Goal: Task Accomplishment & Management: Manage account settings

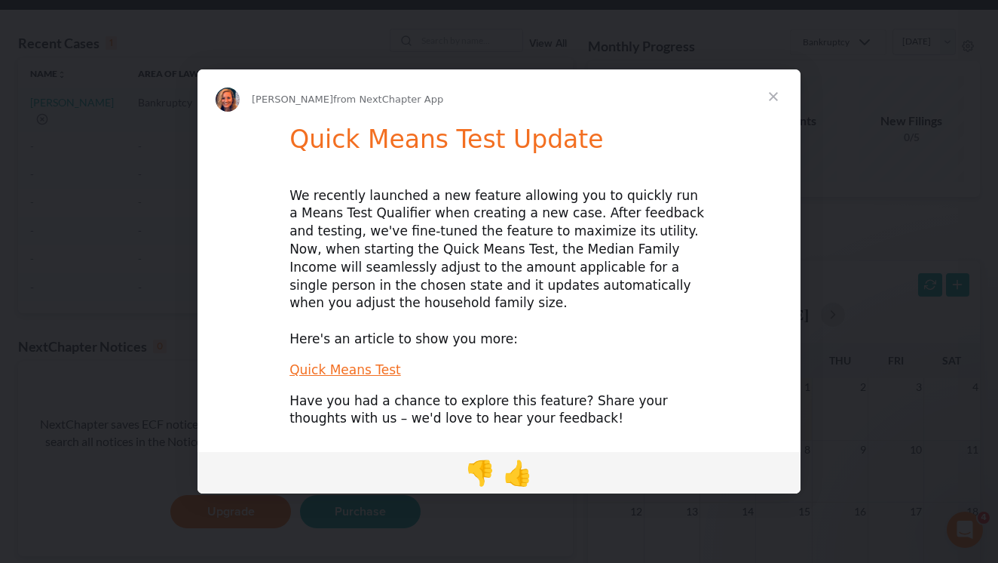
click at [773, 105] on span "Close" at bounding box center [774, 96] width 54 height 54
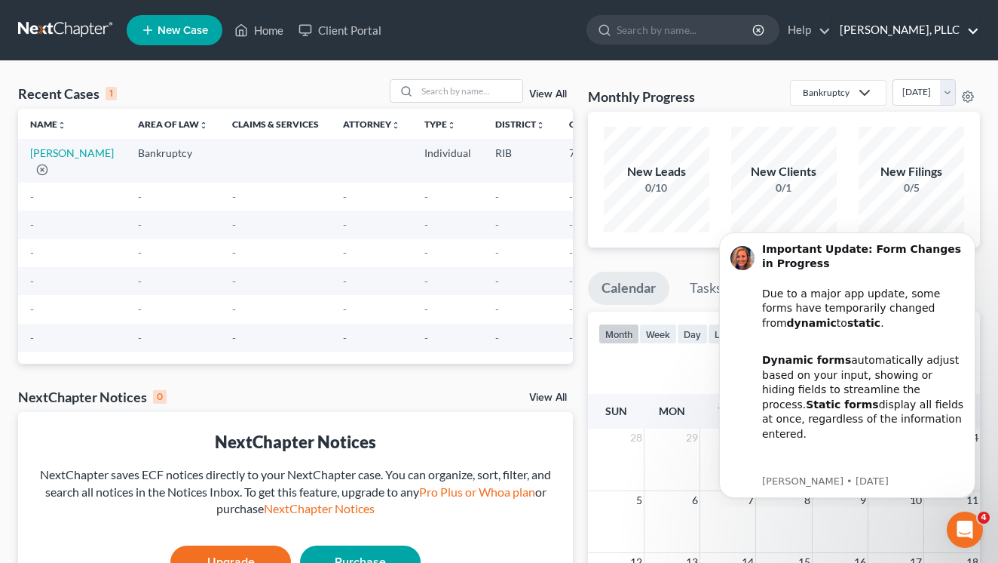
click at [894, 27] on link "[PERSON_NAME], PLLC" at bounding box center [906, 30] width 147 height 27
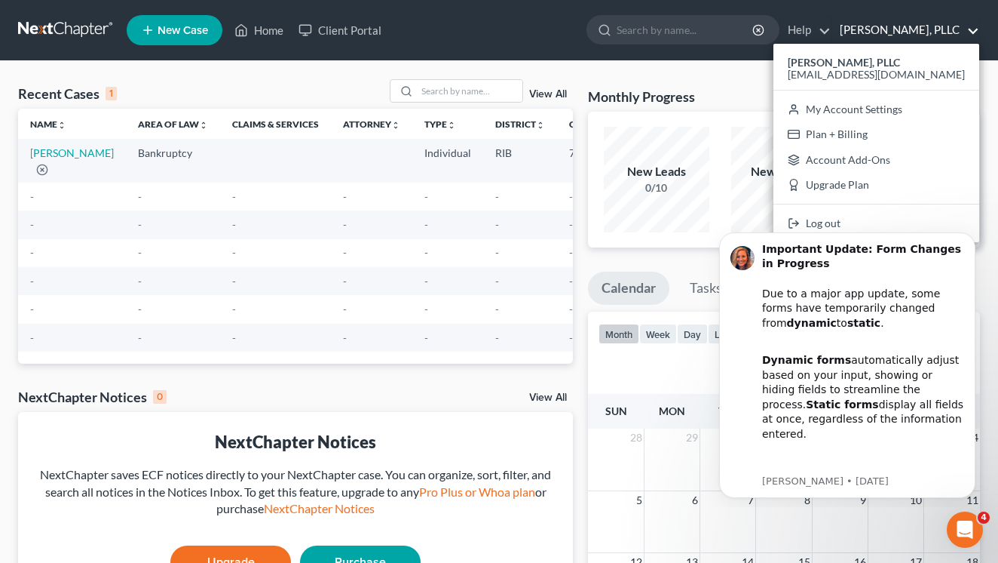
click at [969, 29] on link "[PERSON_NAME], PLLC" at bounding box center [906, 30] width 147 height 27
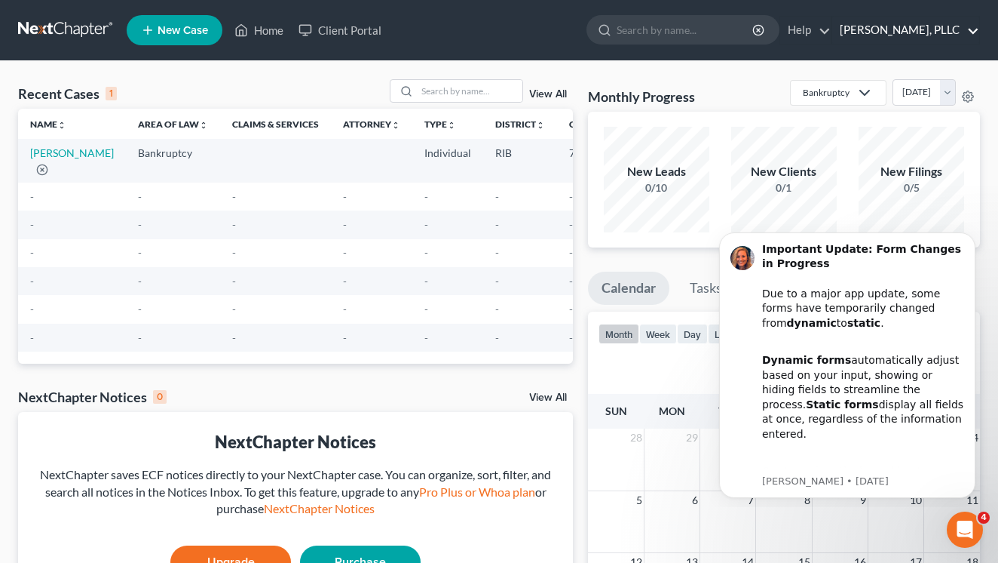
click at [969, 29] on link "[PERSON_NAME], PLLC" at bounding box center [906, 30] width 147 height 27
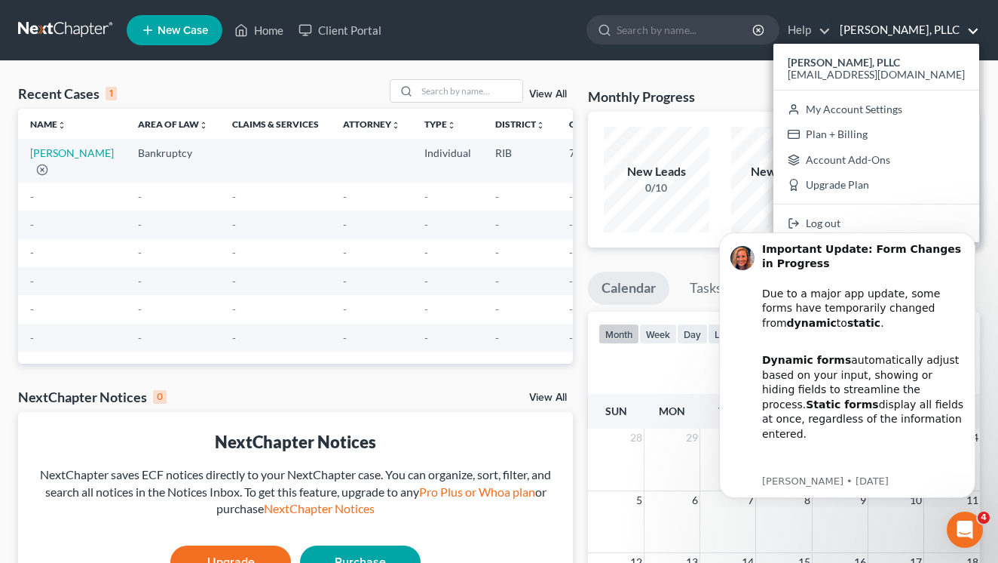
click at [743, 75] on div "Recent Cases 1 View All Name unfold_more expand_more expand_less Area of Law un…" at bounding box center [499, 452] width 998 height 783
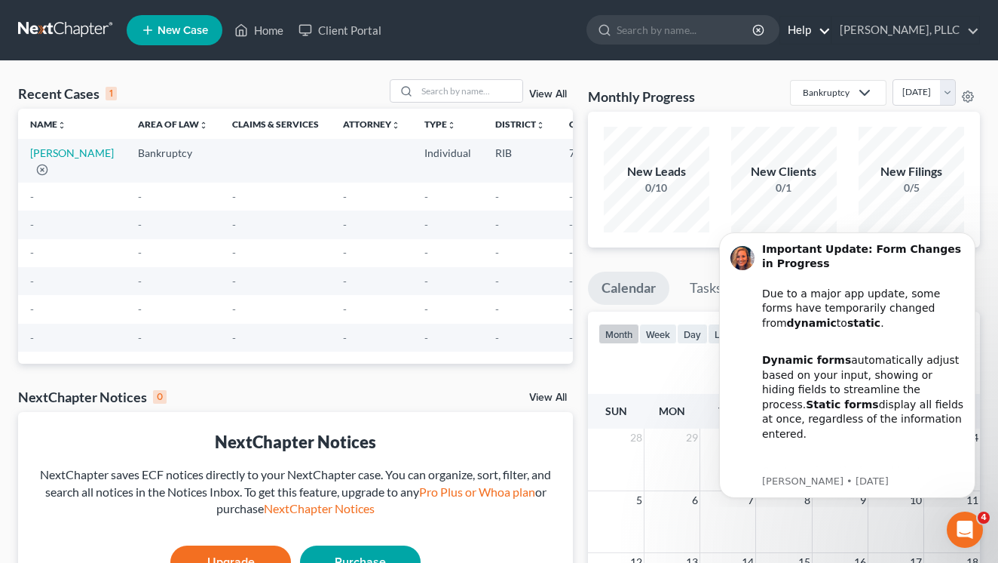
click at [820, 27] on link "Help" at bounding box center [806, 30] width 51 height 27
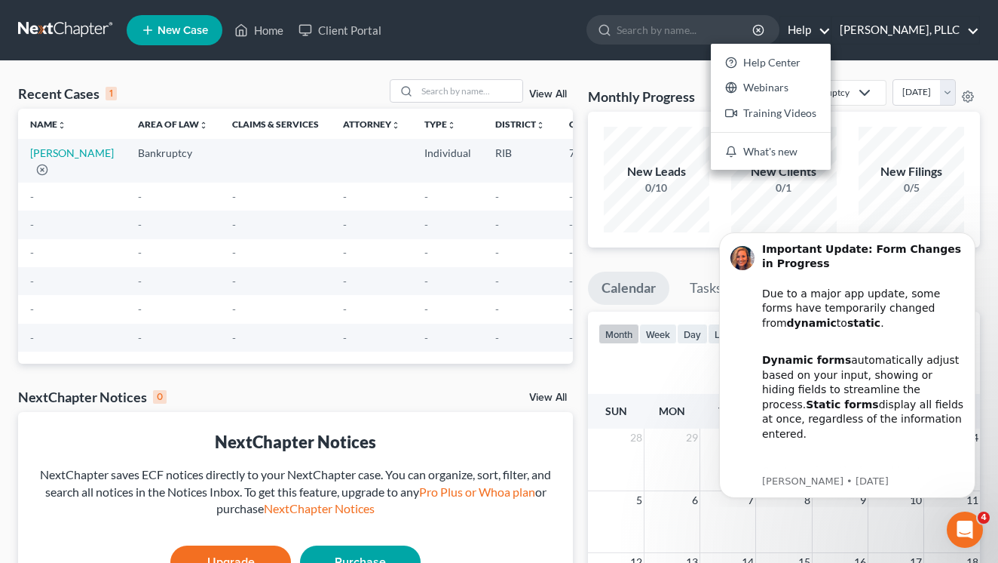
click at [931, 29] on link "[PERSON_NAME], PLLC" at bounding box center [906, 30] width 147 height 27
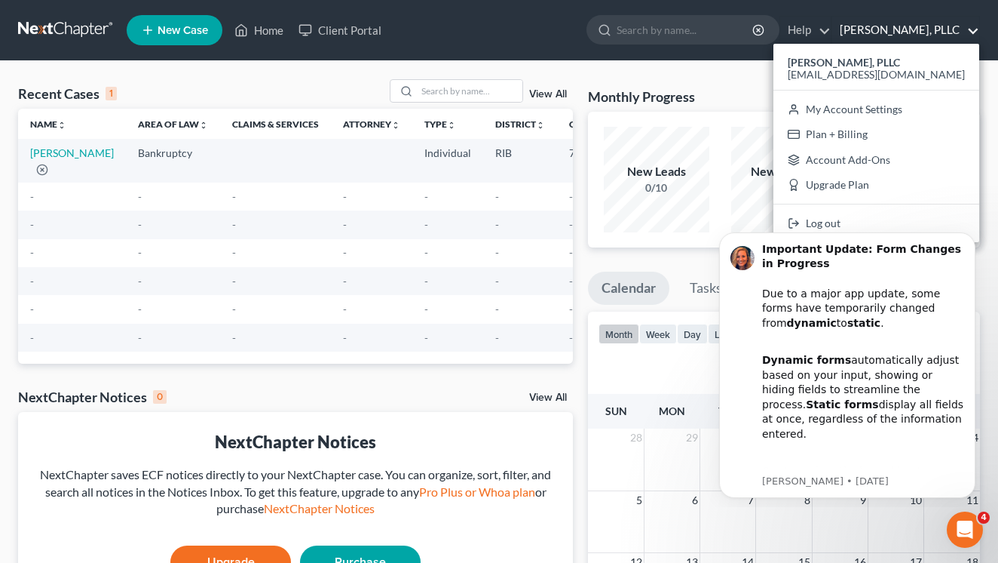
click at [861, 220] on html "Important Update: Form Changes in Progress Due to a major app update, some form…" at bounding box center [848, 363] width 302 height 288
click at [863, 228] on body "Important Update: Form Changes in Progress Due to a major app update, some form…" at bounding box center [848, 363] width 290 height 276
click at [973, 236] on icon "Dismiss notification" at bounding box center [972, 236] width 8 height 8
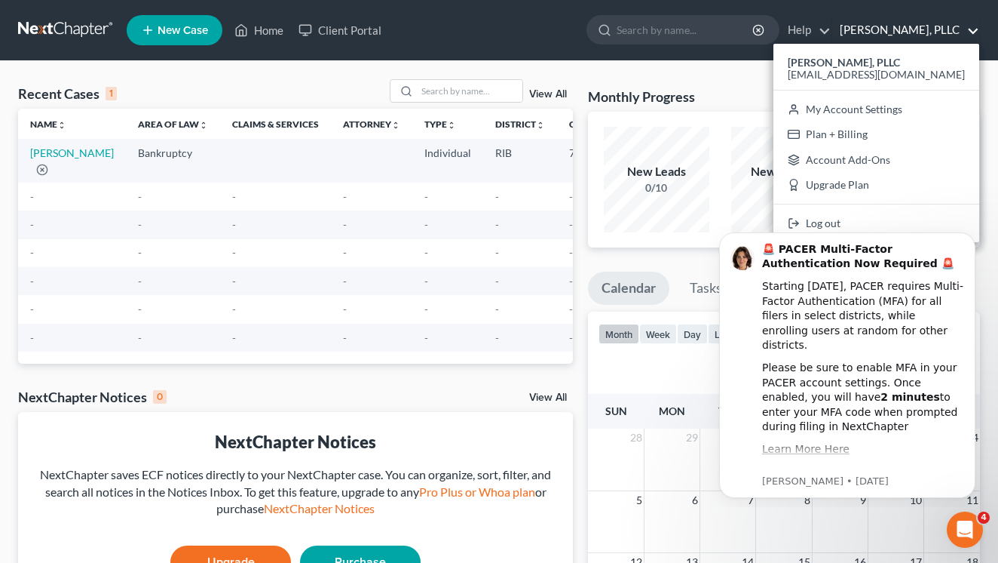
click at [863, 224] on html "🚨 PACER Multi-Factor Authentication Now Required 🚨 Starting [DATE], PACER requi…" at bounding box center [848, 363] width 302 height 288
click at [971, 238] on icon "Dismiss notification" at bounding box center [972, 236] width 8 height 8
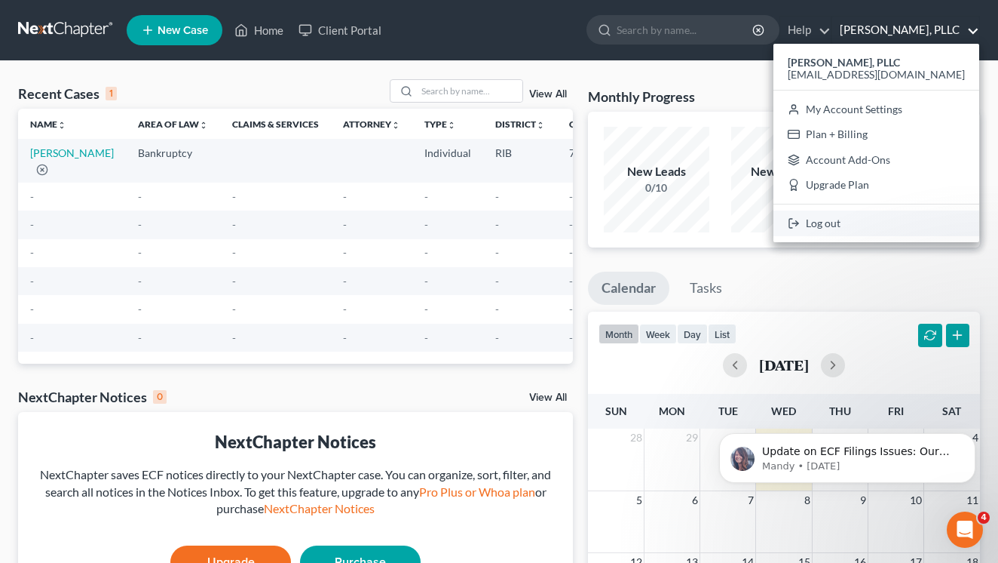
click at [870, 226] on link "Log out" at bounding box center [877, 223] width 206 height 26
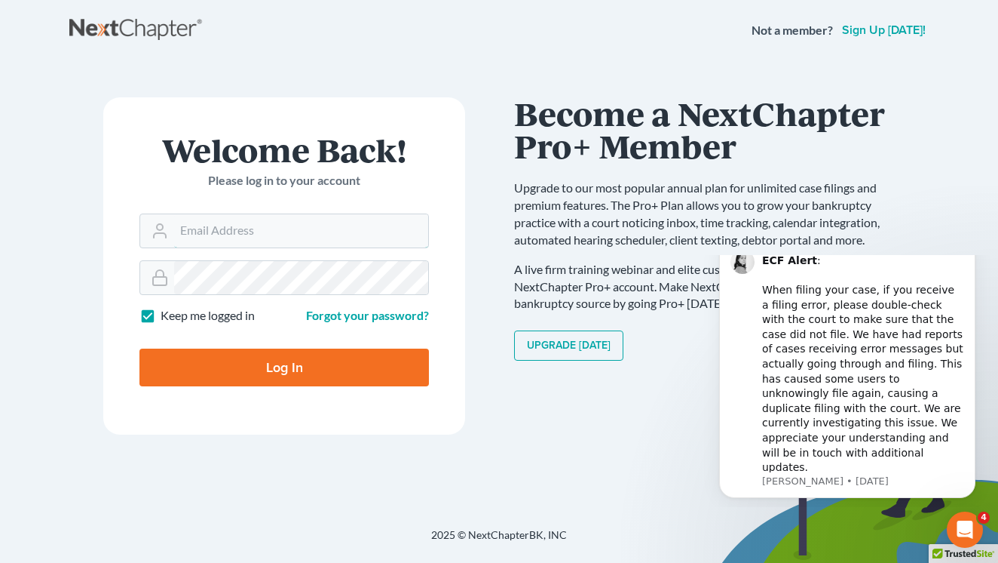
type input "holt@mralegal.com"
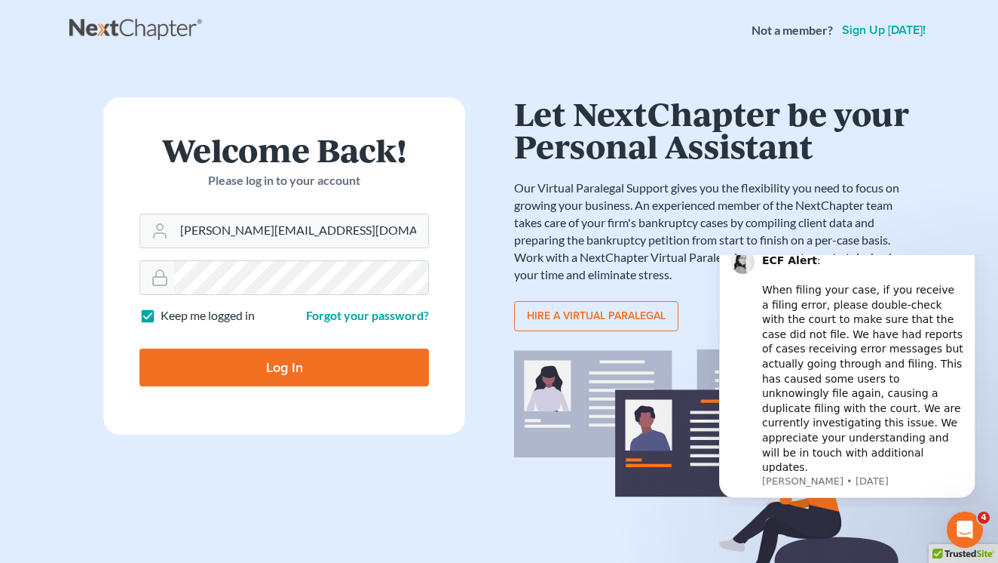
click at [273, 360] on input "Log In" at bounding box center [285, 367] width 290 height 38
type input "Thinking..."
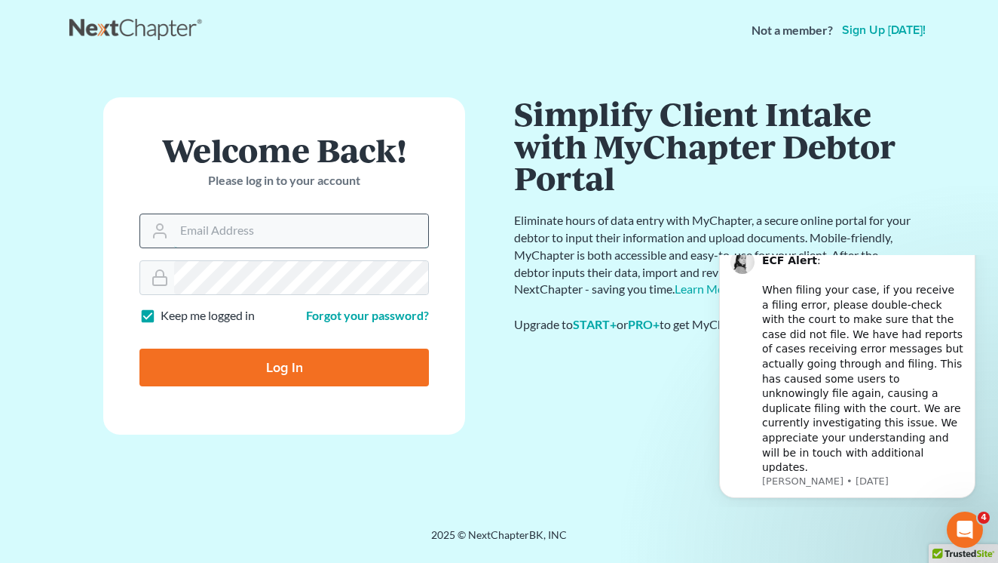
type input "[PERSON_NAME][EMAIL_ADDRESS][DOMAIN_NAME]"
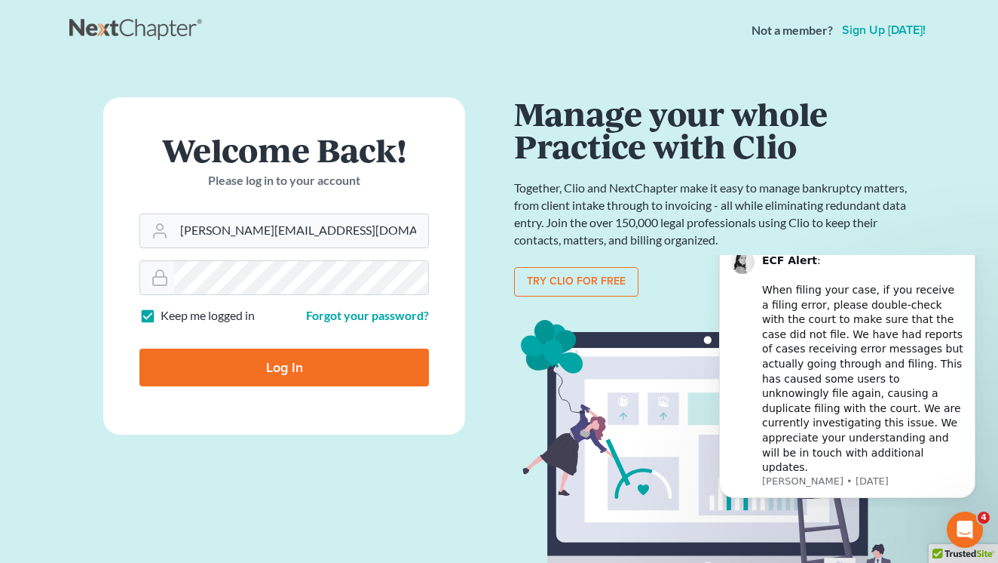
click at [290, 361] on input "Log In" at bounding box center [285, 367] width 290 height 38
type input "Thinking..."
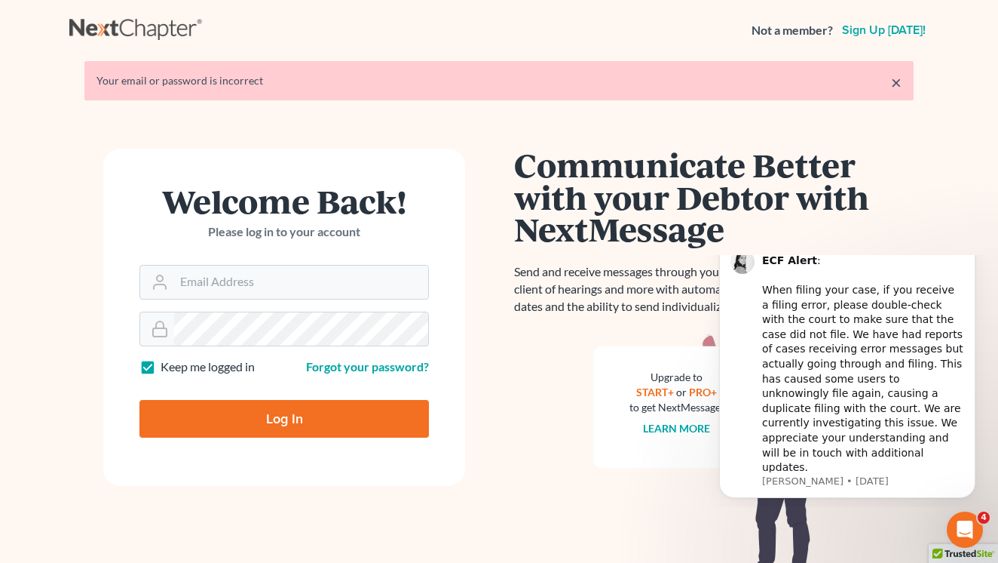
click at [161, 364] on label "Keep me logged in" at bounding box center [208, 366] width 94 height 17
click at [167, 364] on input "Keep me logged in" at bounding box center [172, 363] width 10 height 10
checkbox input "false"
click at [285, 281] on input "Email Address" at bounding box center [301, 281] width 254 height 33
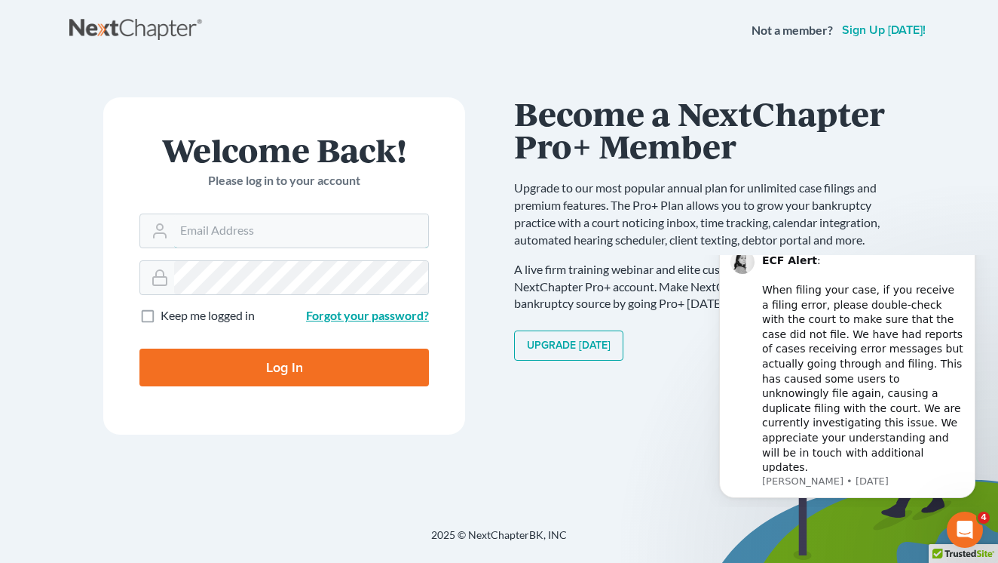
type input "holt@mralegal.com"
